Goal: Ask a question

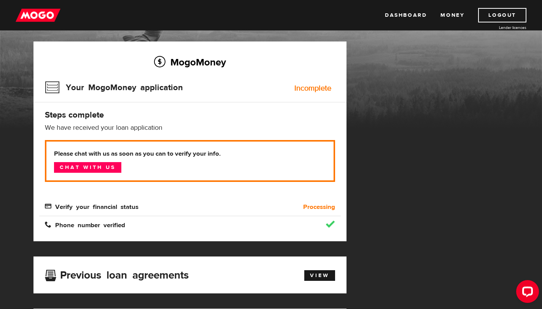
scroll to position [45, 0]
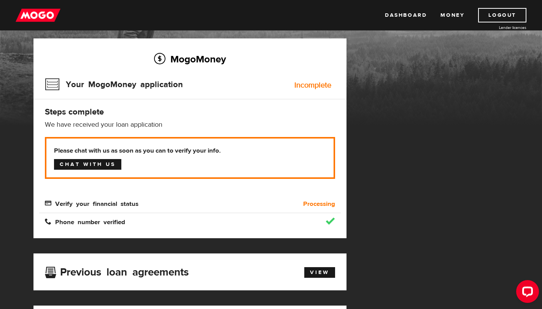
click at [94, 159] on link "Chat with us" at bounding box center [87, 164] width 67 height 11
